Goal: Check status: Check status

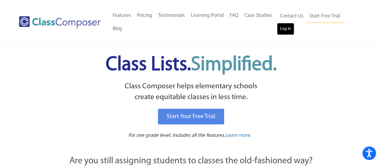
click at [284, 31] on link "Log In" at bounding box center [285, 29] width 17 height 12
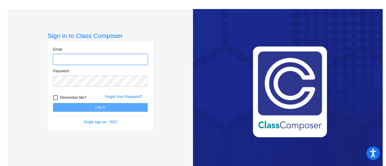
type input "thackerc@bbhcsd.org"
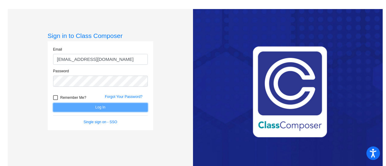
click at [100, 107] on button "Log In" at bounding box center [100, 107] width 95 height 9
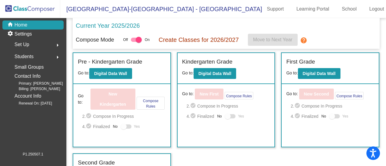
click at [215, 79] on div "Kindergarten Grade Go to: Digital Data Wall" at bounding box center [226, 68] width 97 height 31
click at [214, 75] on b "Digital Data Wall" at bounding box center [215, 73] width 33 height 5
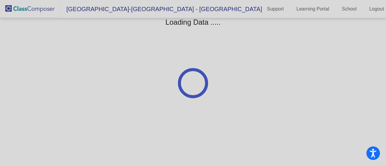
click at [214, 75] on div at bounding box center [193, 83] width 386 height 166
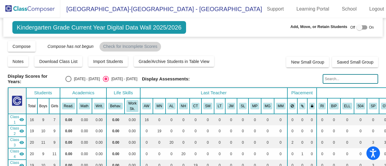
click at [214, 75] on div "Display Scores for Years: 2024 - 2025 2025 - 2026 Display Assessments:" at bounding box center [193, 79] width 371 height 11
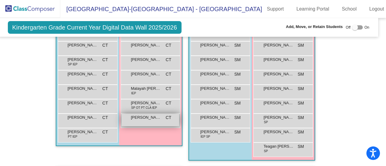
scroll to position [685, 5]
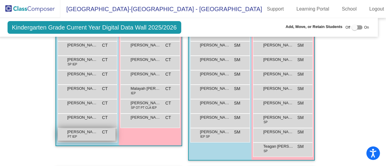
click at [73, 135] on span "PT IEP" at bounding box center [73, 137] width 10 height 5
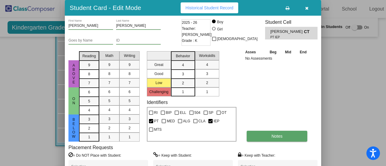
click at [294, 138] on button "Notes" at bounding box center [277, 136] width 61 height 11
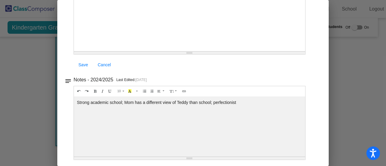
scroll to position [0, 0]
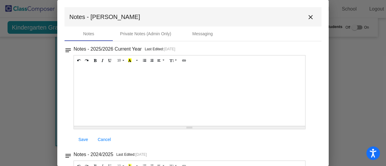
click at [309, 16] on mat-icon "close" at bounding box center [310, 17] width 7 height 7
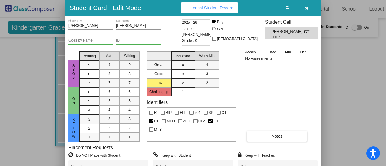
click at [354, 107] on div at bounding box center [193, 83] width 386 height 166
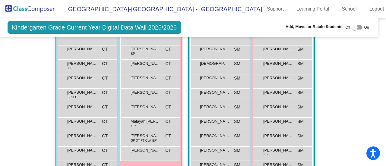
scroll to position [654, 5]
